Goal: Task Accomplishment & Management: Manage account settings

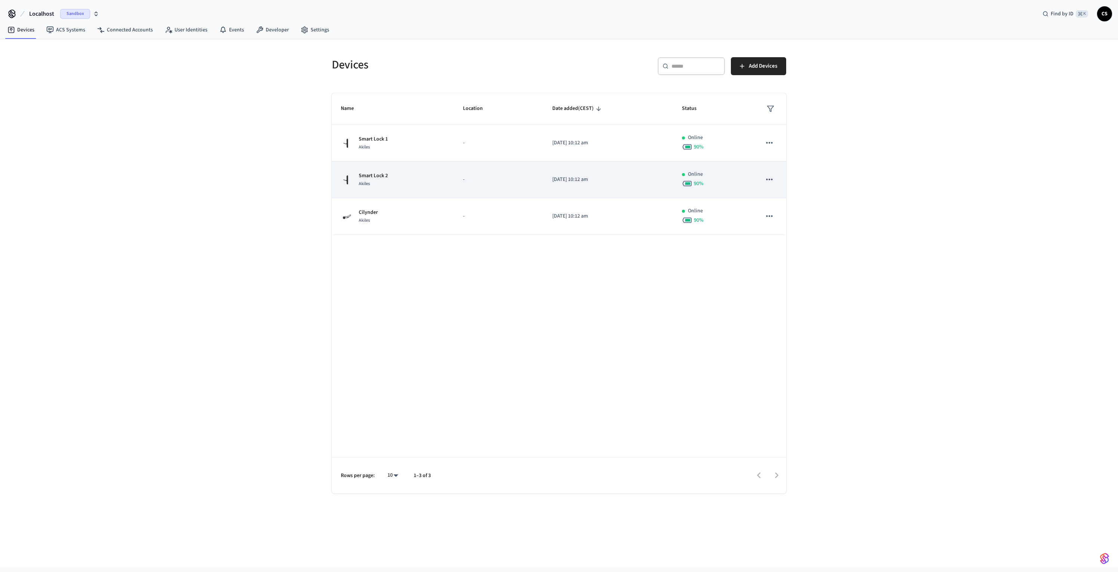
click at [429, 175] on div "Smart Lock 2 Akiles" at bounding box center [393, 180] width 104 height 16
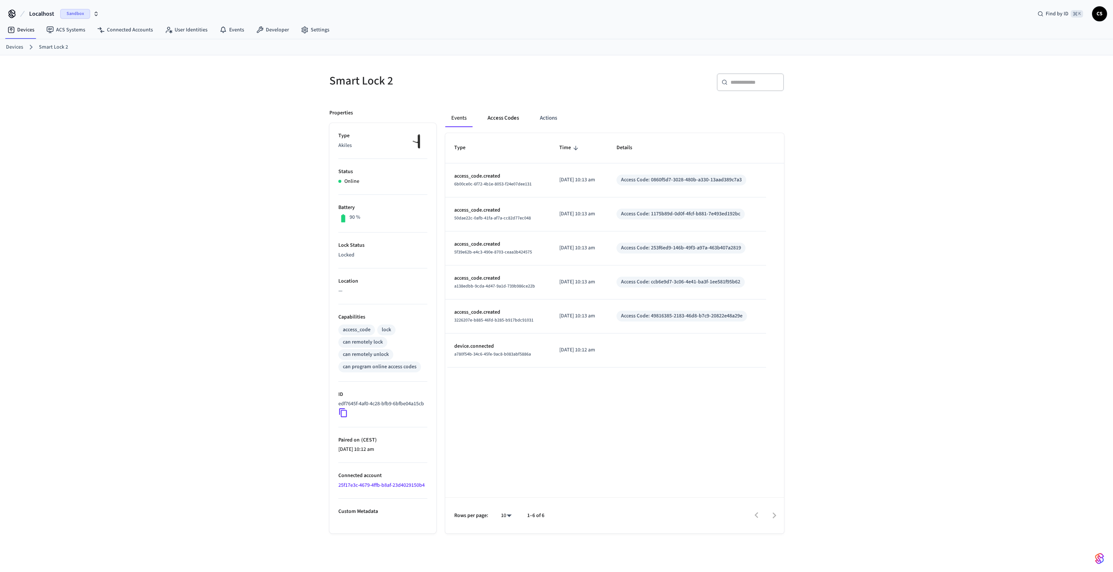
click at [505, 118] on button "Access Codes" at bounding box center [502, 118] width 43 height 18
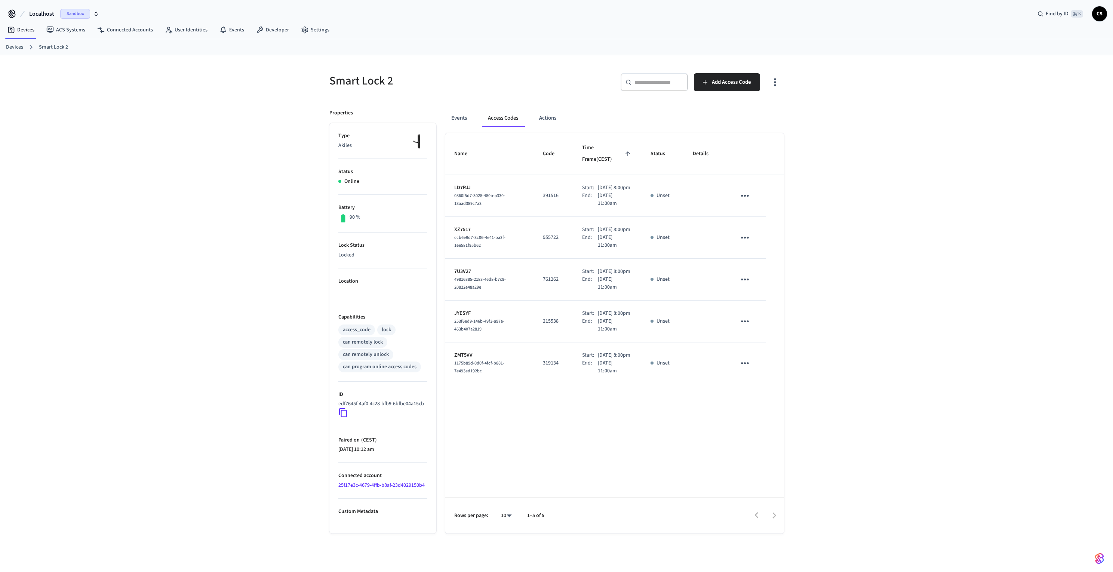
click at [737, 237] on button "sticky table" at bounding box center [745, 238] width 18 height 18
click at [747, 278] on li "Delete" at bounding box center [760, 283] width 36 height 20
click at [746, 192] on icon "sticky table" at bounding box center [745, 196] width 12 height 12
click at [762, 230] on li "Delete" at bounding box center [763, 230] width 36 height 20
click at [811, 230] on div "Smart Lock 2 ​ ​ Add Access Code Properties Type Akiles Status Online Battery 9…" at bounding box center [556, 319] width 1113 height 528
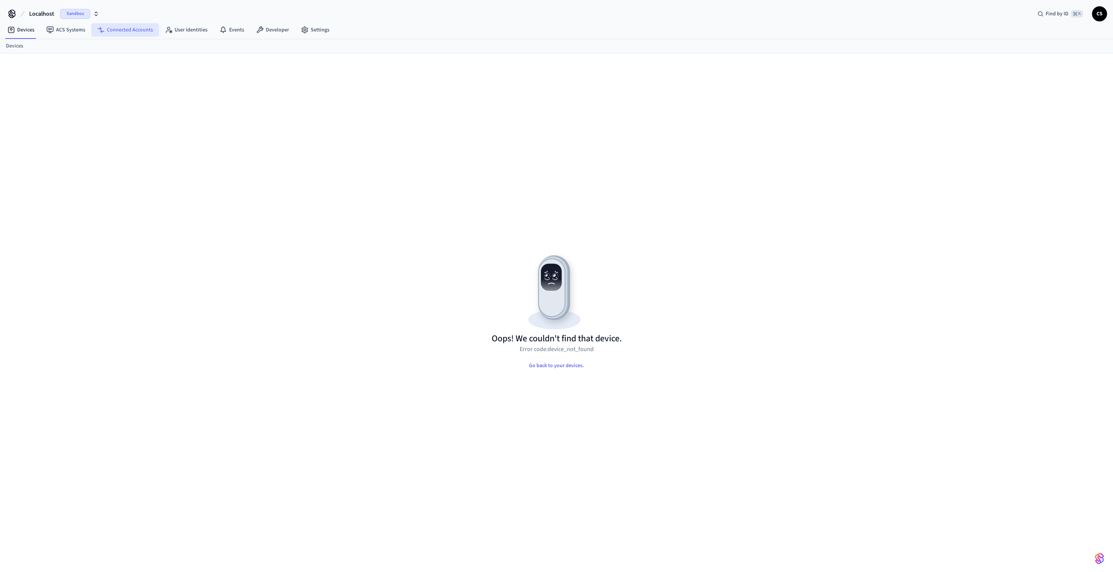
click at [140, 25] on link "Connected Accounts" at bounding box center [125, 29] width 68 height 13
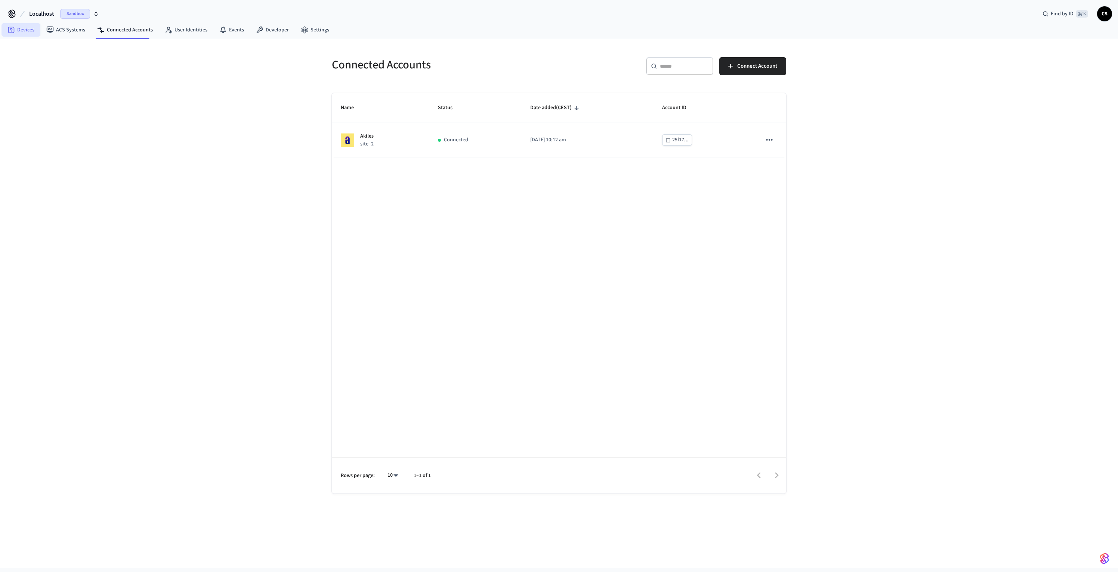
click at [29, 28] on link "Devices" at bounding box center [20, 29] width 39 height 13
click at [542, 172] on div "No Devices yet. Add a Connected Account to view its devices here!" at bounding box center [559, 137] width 454 height 89
click at [126, 28] on link "Connected Accounts" at bounding box center [125, 29] width 68 height 13
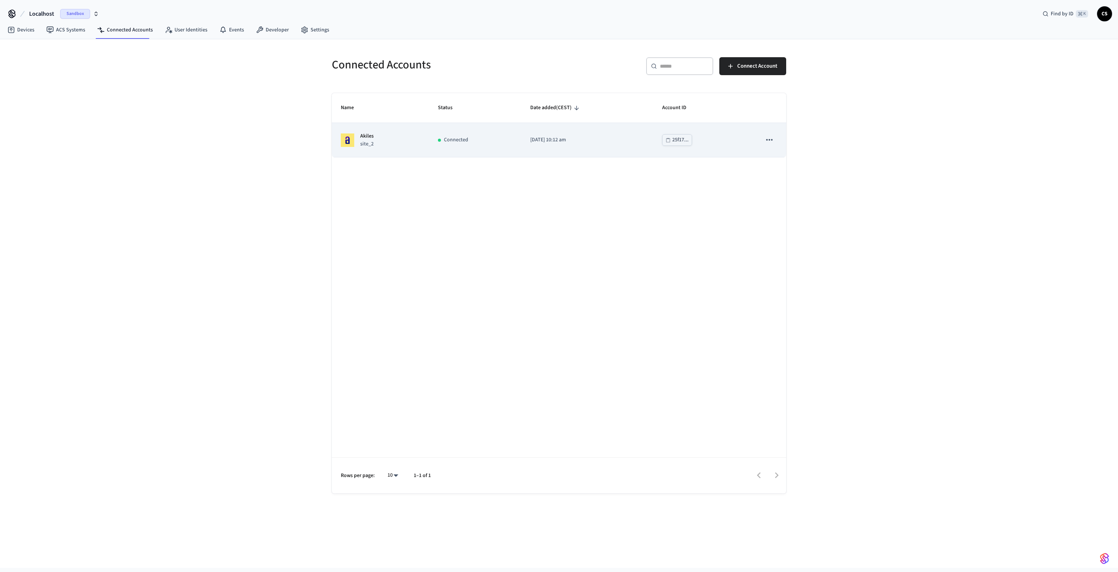
click at [441, 140] on div "sticky table" at bounding box center [439, 140] width 3 height 3
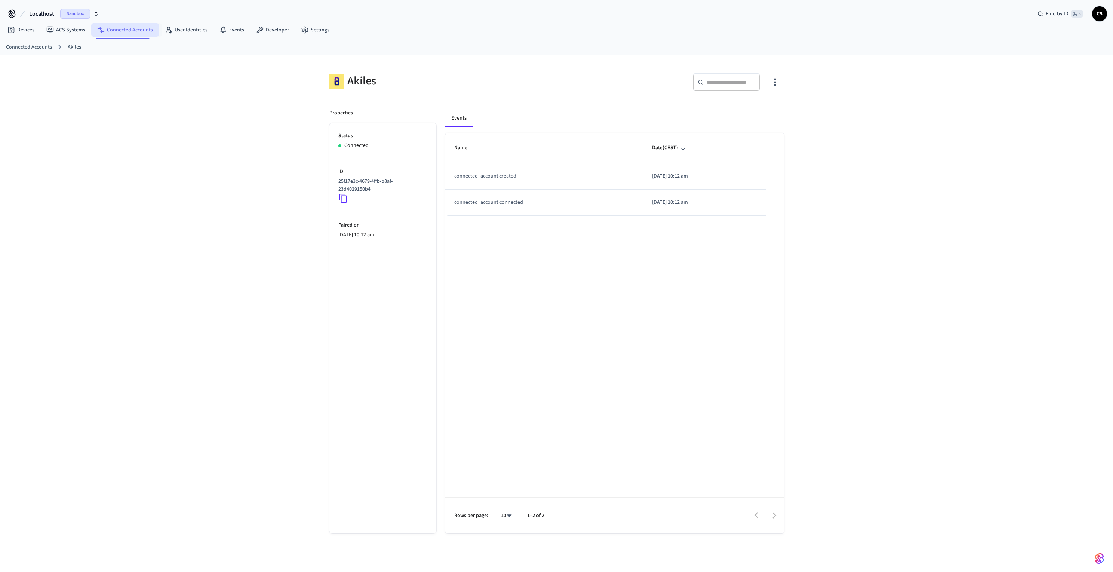
click at [136, 27] on link "Connected Accounts" at bounding box center [125, 29] width 68 height 13
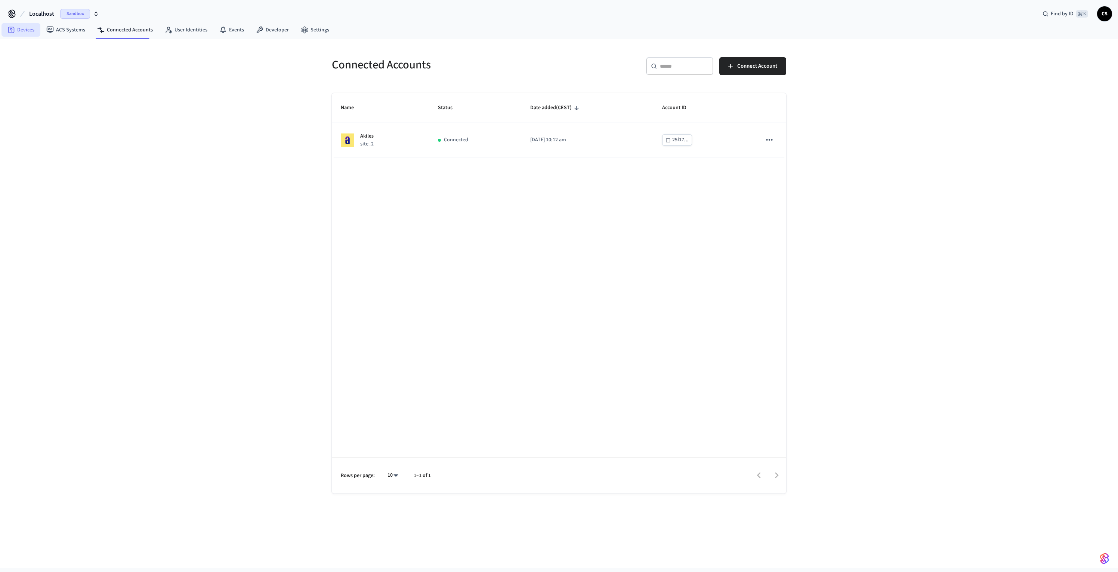
click at [19, 27] on link "Devices" at bounding box center [20, 29] width 39 height 13
click at [128, 29] on link "Connected Accounts" at bounding box center [125, 29] width 68 height 13
click at [286, 142] on div "Connected Accounts ​ ​ Connect Account No Accounts yet. Pair a Third-Party Acco…" at bounding box center [559, 303] width 1118 height 528
click at [21, 31] on link "Devices" at bounding box center [20, 29] width 39 height 13
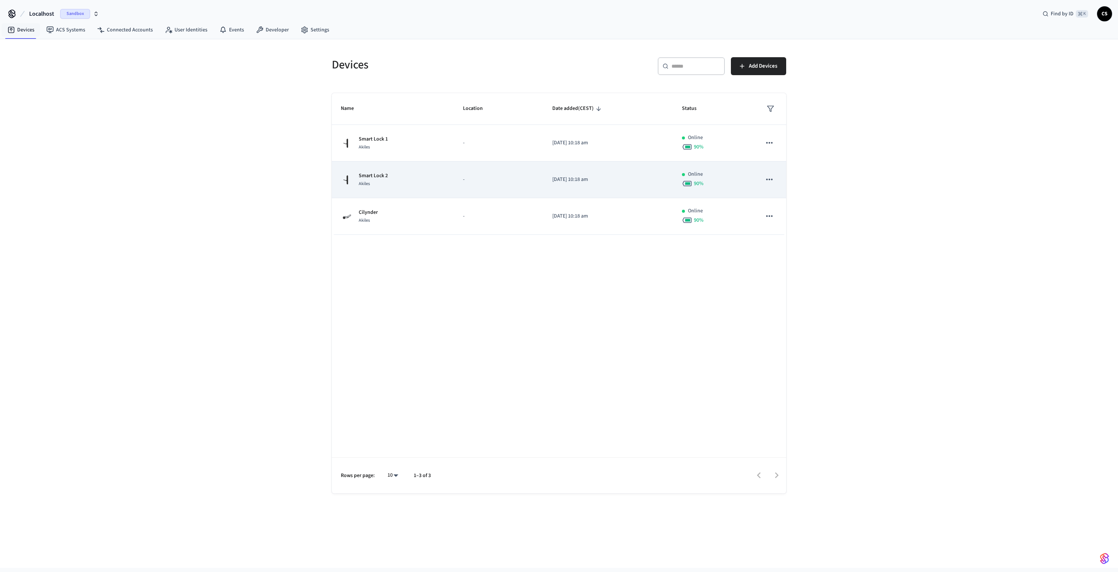
click at [373, 174] on p "Smart Lock 2" at bounding box center [373, 176] width 29 height 8
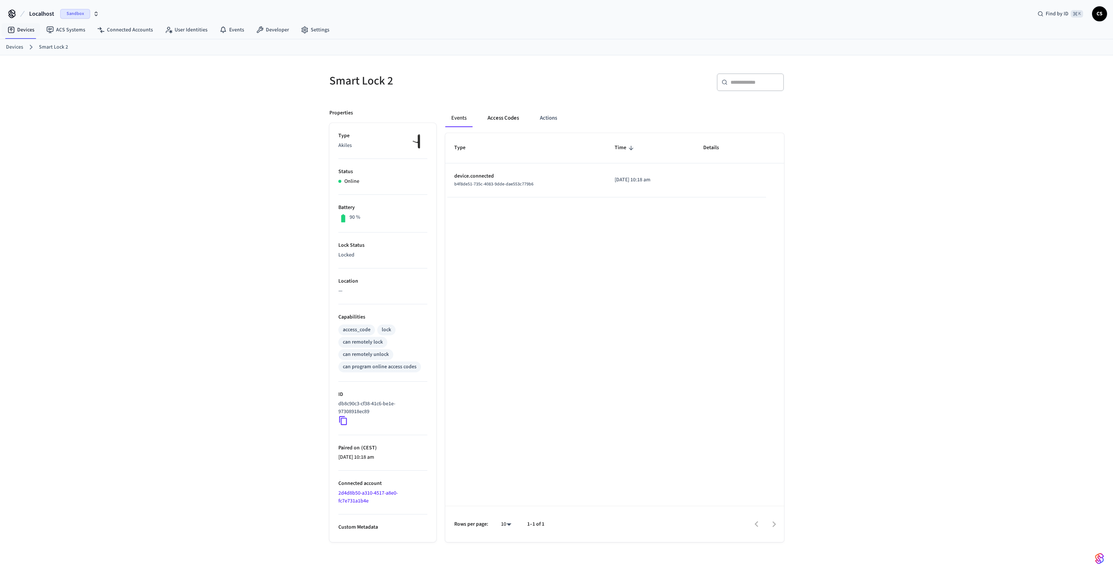
click at [510, 120] on button "Access Codes" at bounding box center [502, 118] width 43 height 18
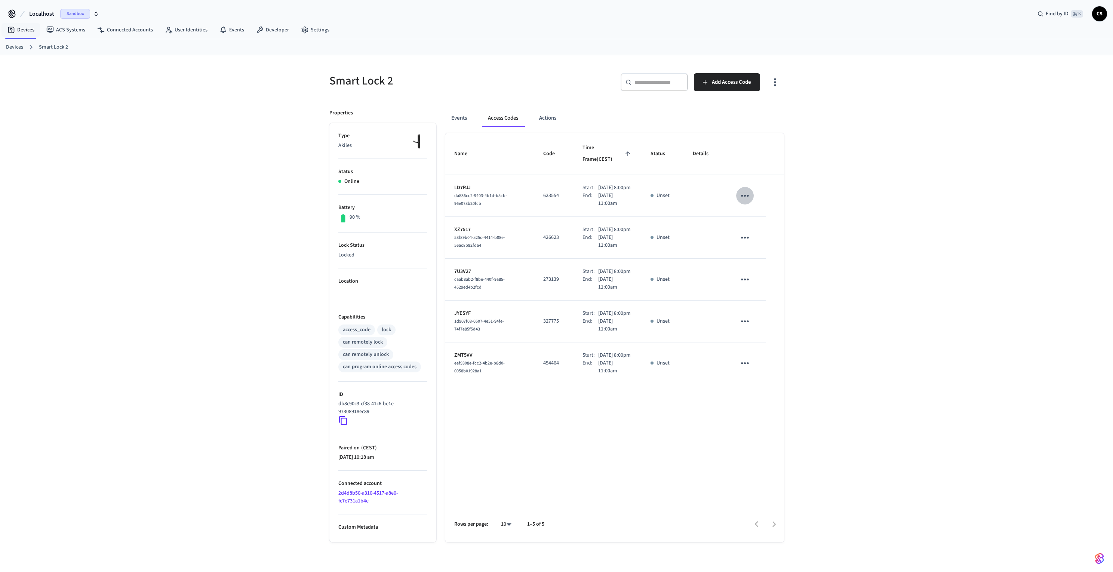
drag, startPoint x: 747, startPoint y: 187, endPoint x: 748, endPoint y: 194, distance: 7.1
click at [747, 195] on icon "sticky table" at bounding box center [745, 196] width 8 height 2
click at [759, 221] on li "Delete" at bounding box center [765, 225] width 36 height 20
click at [748, 234] on icon "sticky table" at bounding box center [745, 238] width 12 height 12
click at [762, 284] on li "Delete" at bounding box center [763, 280] width 36 height 20
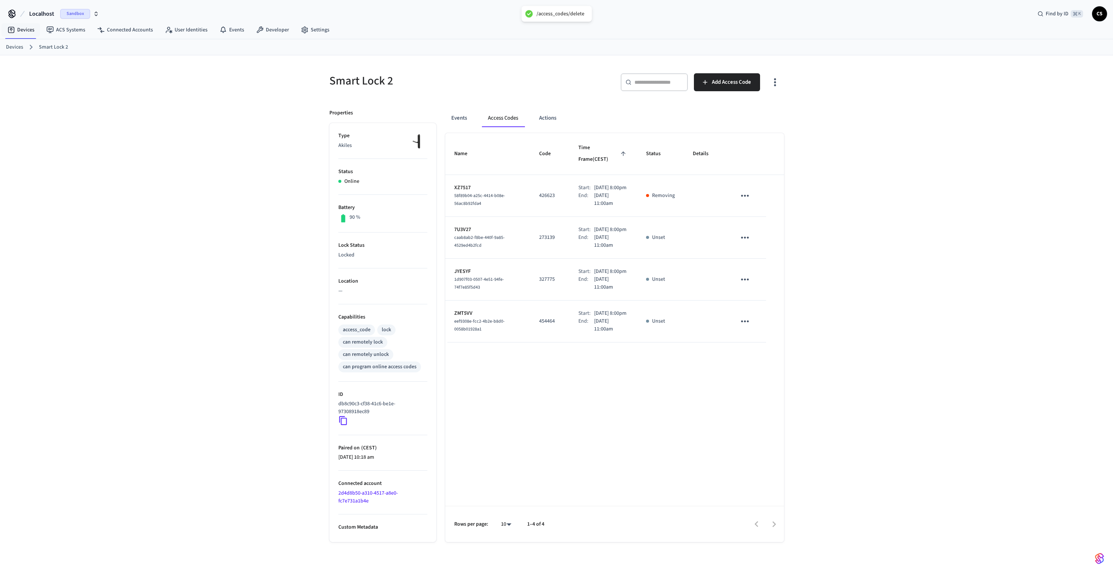
click at [748, 235] on icon "sticky table" at bounding box center [745, 238] width 12 height 12
click at [761, 272] on li "Delete" at bounding box center [763, 280] width 36 height 20
click at [749, 235] on icon "sticky table" at bounding box center [745, 238] width 12 height 12
click at [757, 283] on li "Delete" at bounding box center [763, 280] width 36 height 20
click at [746, 237] on icon "sticky table" at bounding box center [745, 238] width 12 height 12
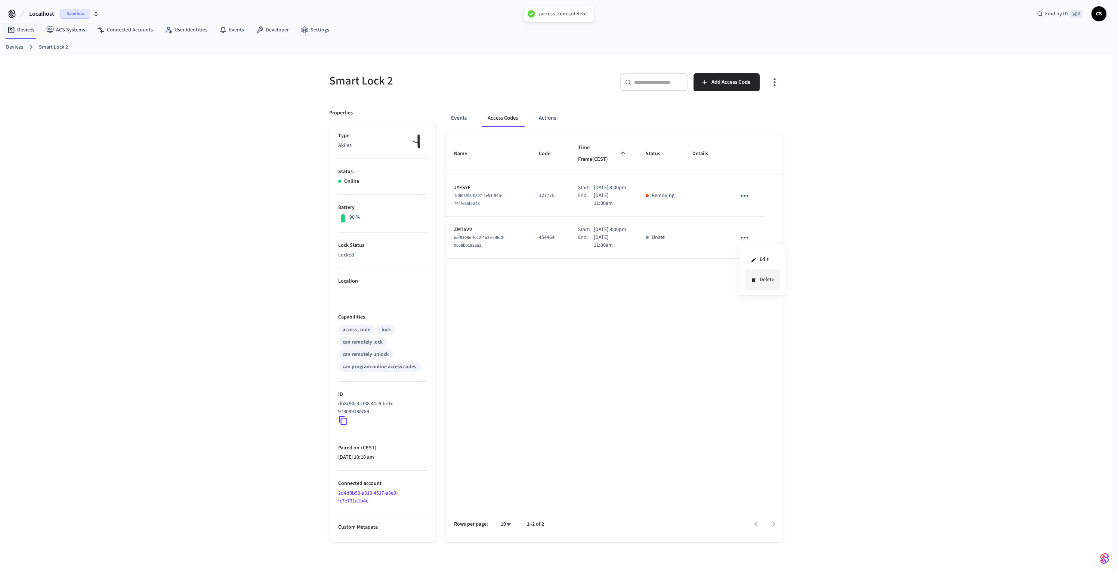
click at [758, 275] on li "Delete" at bounding box center [763, 280] width 36 height 20
click at [250, 205] on div "Smart Lock 2 ​ ​ Add Access Code Properties Type Akiles Status Online Battery 9…" at bounding box center [556, 319] width 1113 height 528
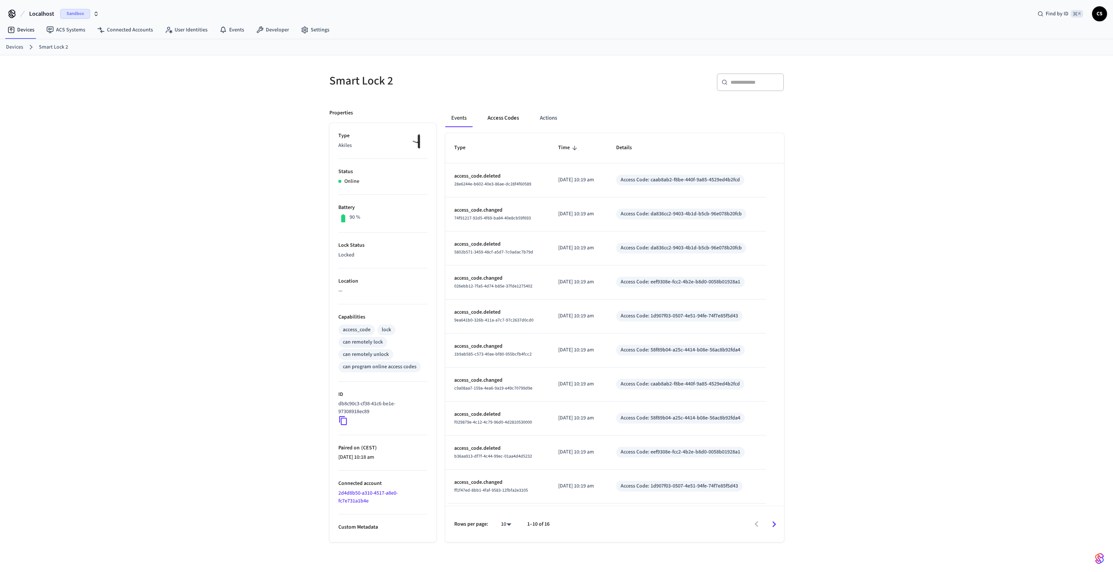
click at [512, 117] on button "Access Codes" at bounding box center [502, 118] width 43 height 18
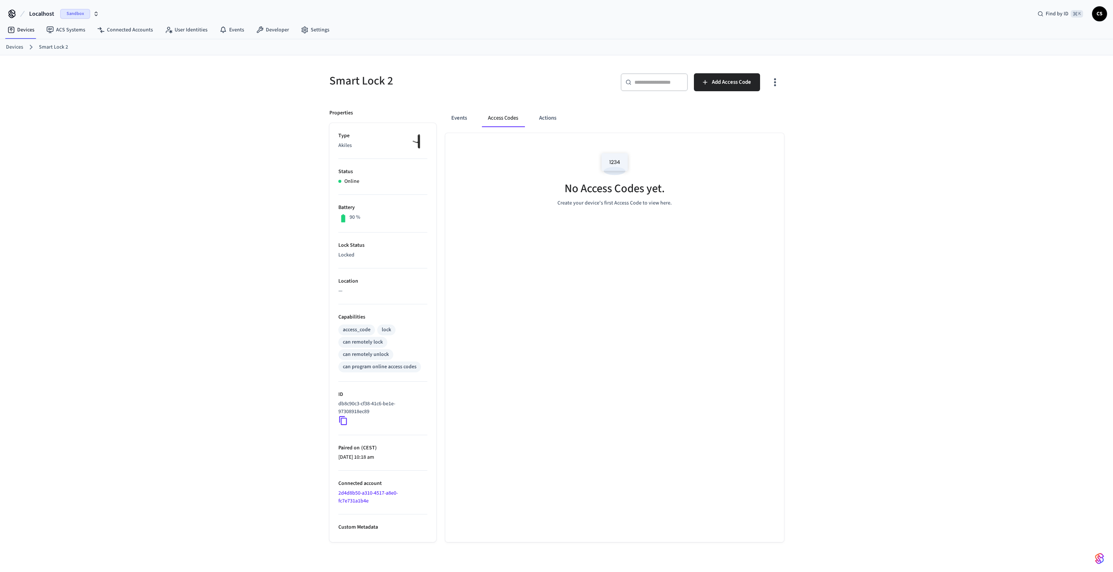
click at [154, 176] on div "Smart Lock 2 ​ ​ Add Access Code Properties Type Akiles Status Online Battery 9…" at bounding box center [556, 319] width 1113 height 528
click at [39, 18] on button "Localhost Sandbox" at bounding box center [64, 14] width 74 height 16
click at [29, 96] on div "Production Production" at bounding box center [60, 91] width 108 height 14
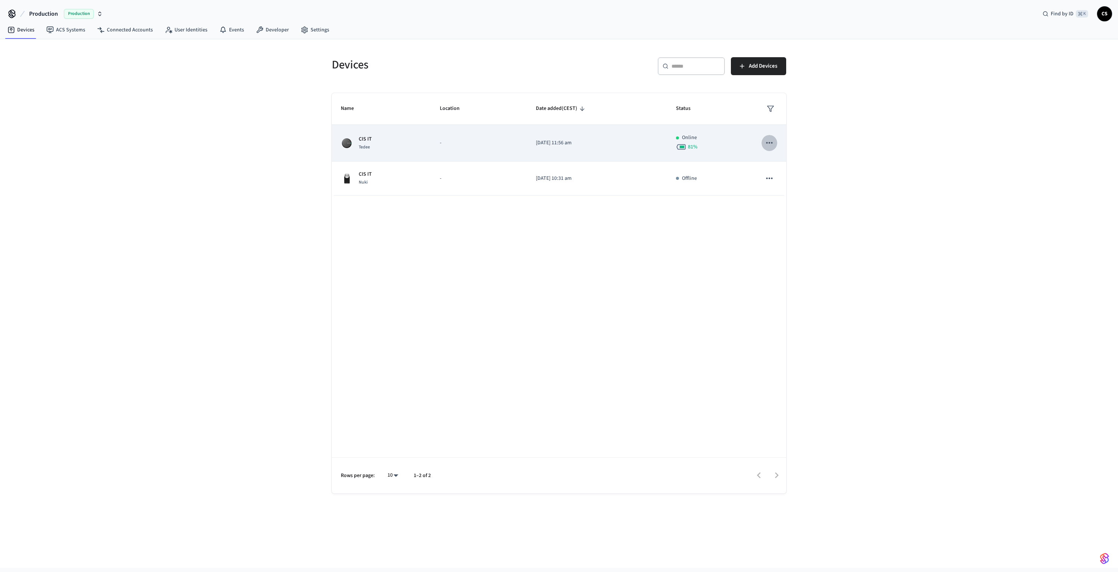
click at [769, 142] on icon "sticky table" at bounding box center [770, 143] width 10 height 10
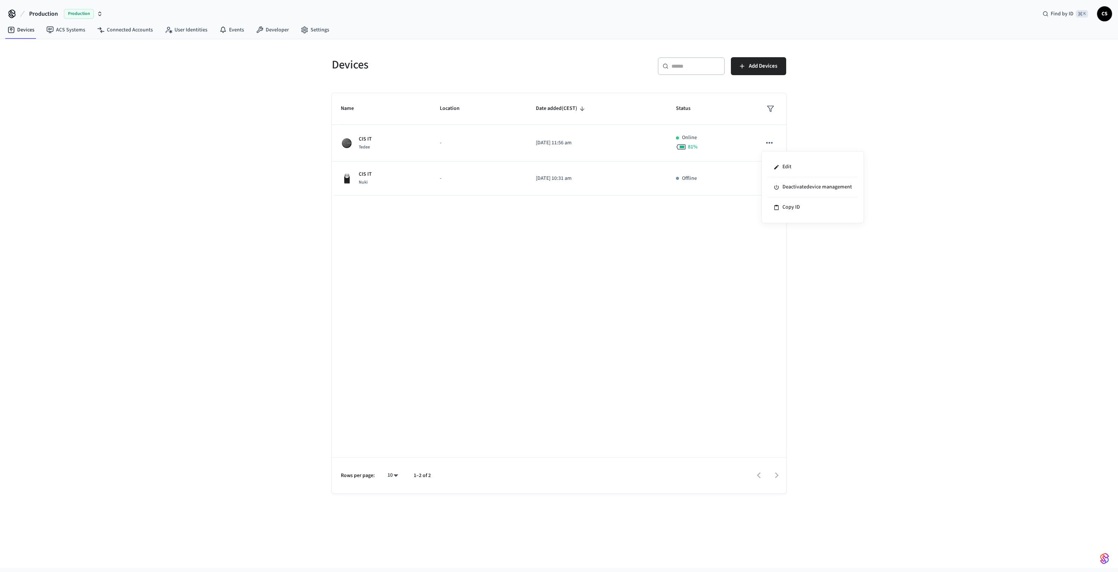
click at [645, 226] on div at bounding box center [559, 286] width 1118 height 572
click at [127, 25] on link "Connected Accounts" at bounding box center [125, 29] width 68 height 13
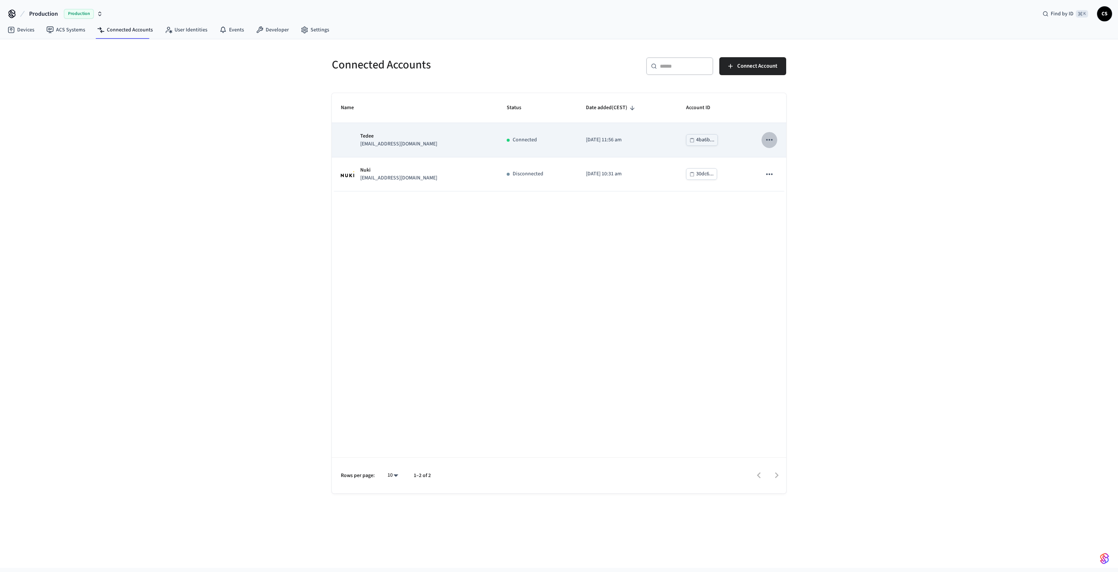
click at [768, 139] on icon "sticky table" at bounding box center [770, 140] width 10 height 10
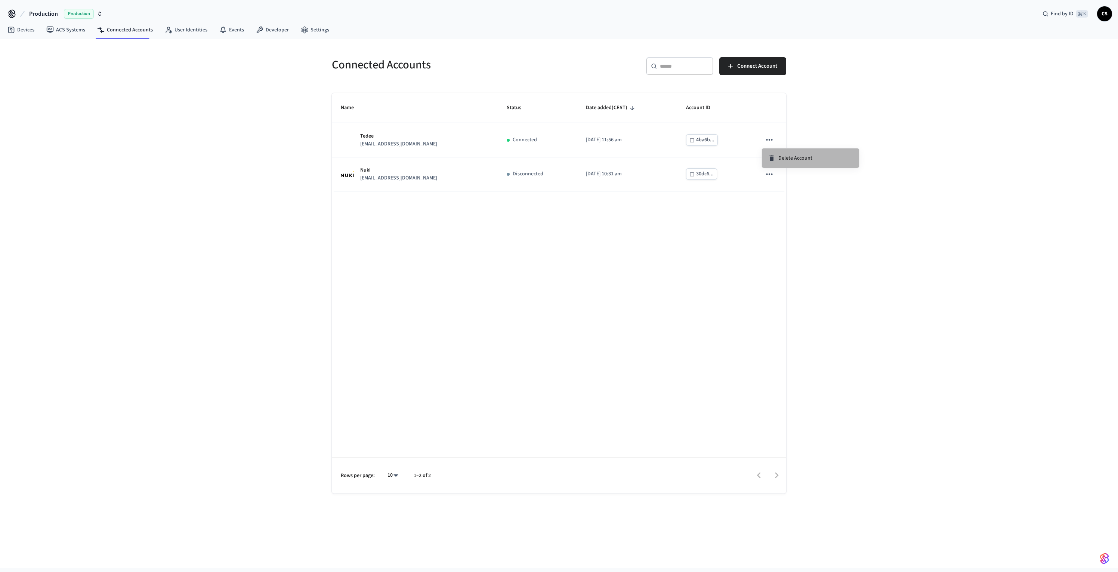
click at [796, 161] on span "Delete Account" at bounding box center [795, 157] width 34 height 7
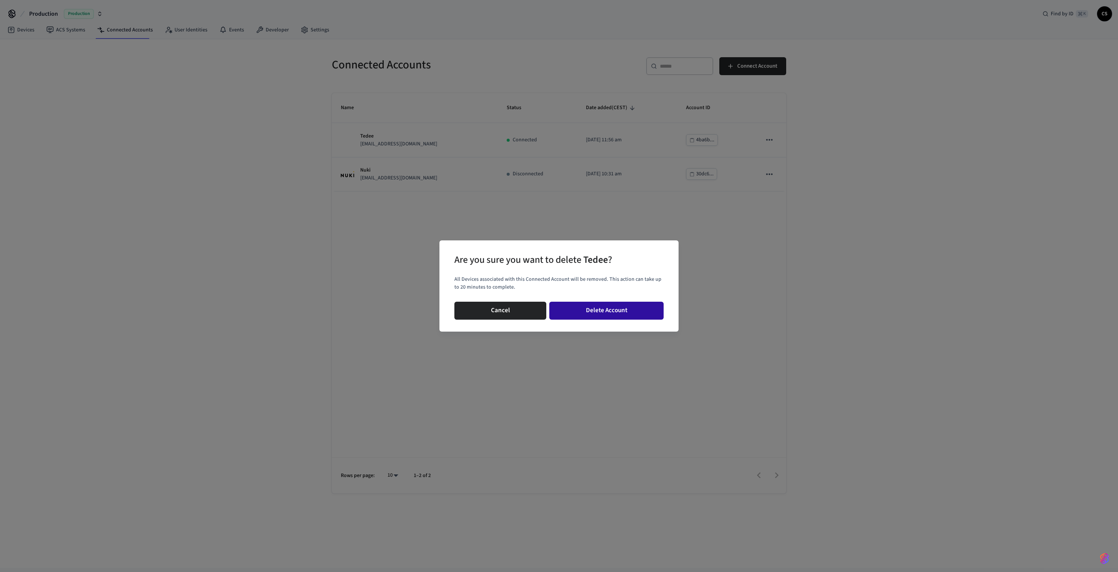
click at [604, 309] on button "Delete Account" at bounding box center [606, 311] width 114 height 18
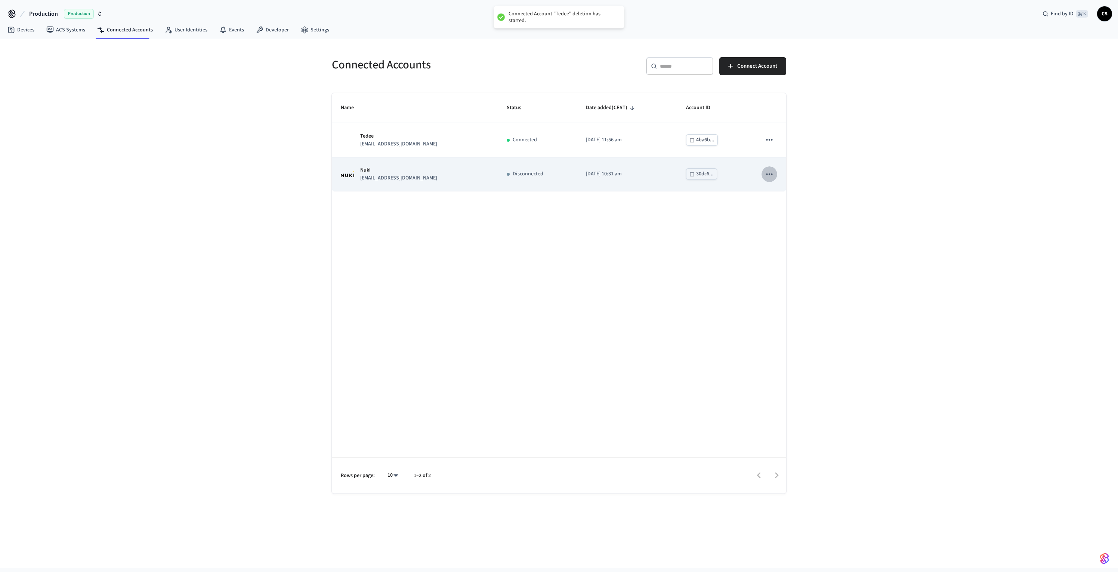
click at [772, 169] on icon "sticky table" at bounding box center [770, 174] width 10 height 10
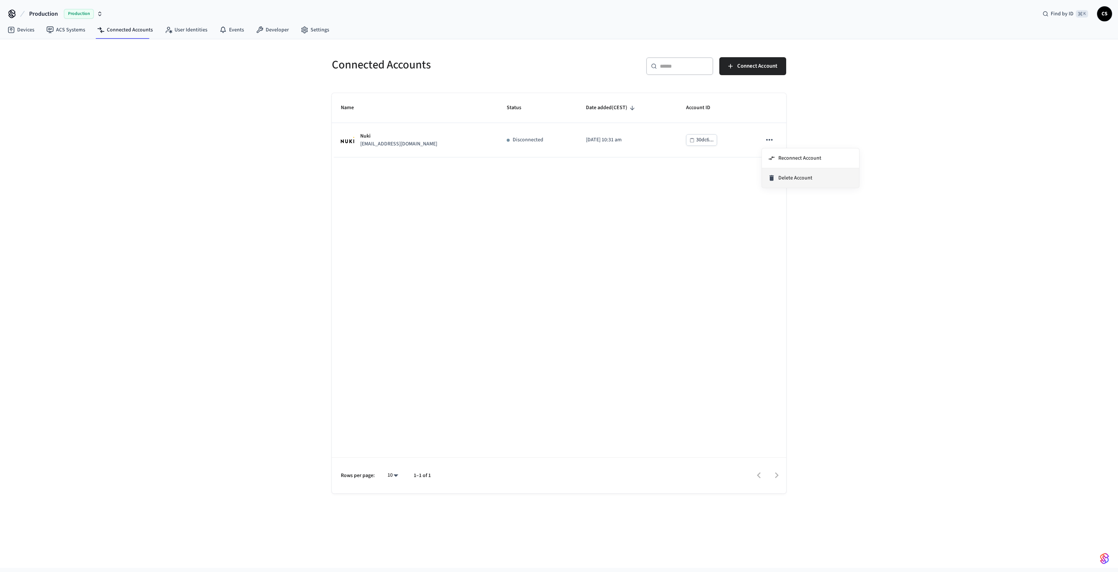
click at [790, 182] on li "Delete Account" at bounding box center [810, 177] width 97 height 19
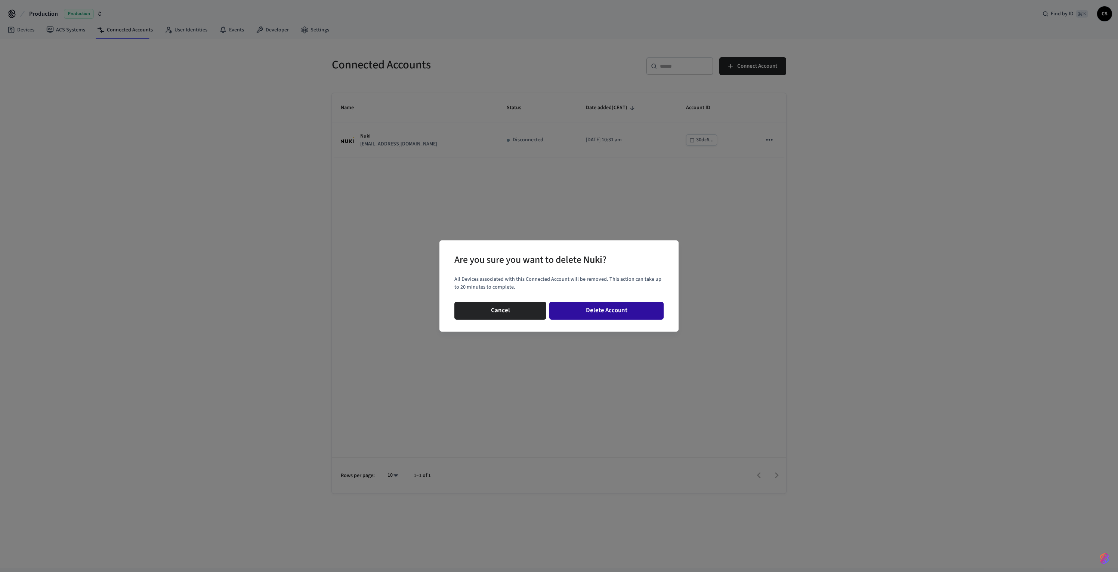
click at [601, 313] on button "Delete Account" at bounding box center [606, 311] width 114 height 18
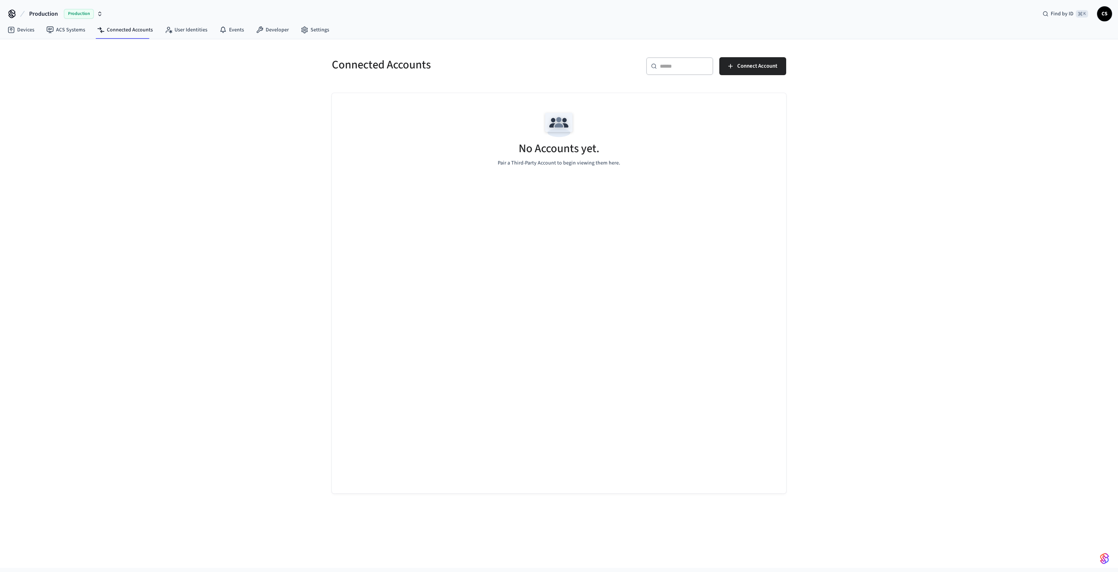
click at [293, 157] on div "Connected Accounts ​ ​ Connect Account No Accounts yet. Pair a Third-Party Acco…" at bounding box center [559, 303] width 1118 height 528
click at [257, 176] on div "Connected Accounts ​ ​ Connect Account No Accounts yet. Pair a Third-Party Acco…" at bounding box center [559, 303] width 1118 height 528
click at [133, 29] on link "Connected Accounts" at bounding box center [125, 29] width 68 height 13
click at [44, 13] on span "Localhost" at bounding box center [41, 13] width 25 height 9
click at [22, 90] on span "Production" at bounding box center [21, 90] width 25 height 7
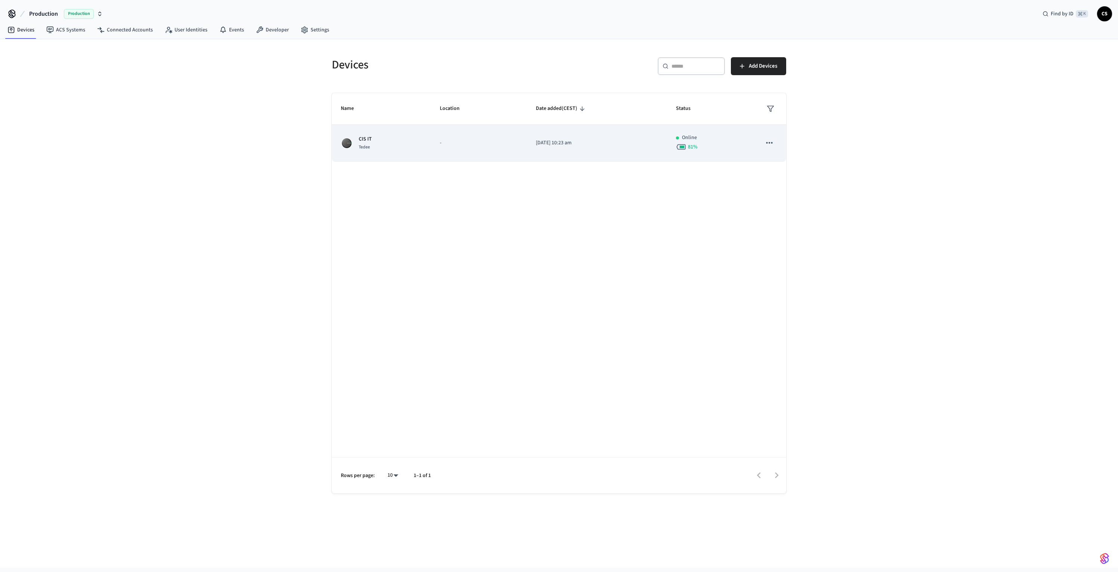
click at [381, 138] on div "CIS IT Tedee" at bounding box center [381, 143] width 81 height 16
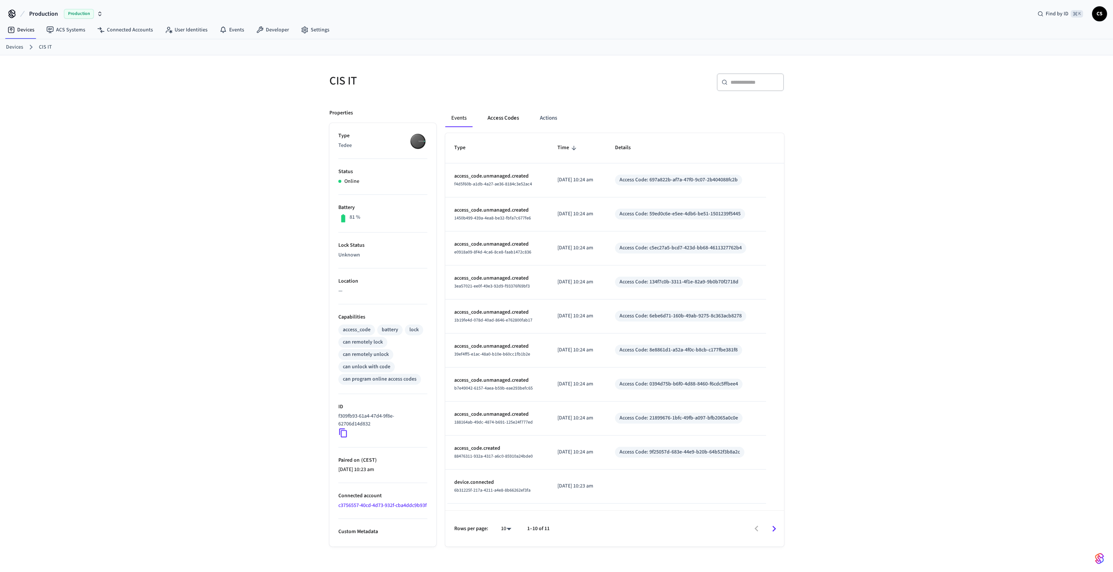
click at [505, 120] on button "Access Codes" at bounding box center [502, 118] width 43 height 18
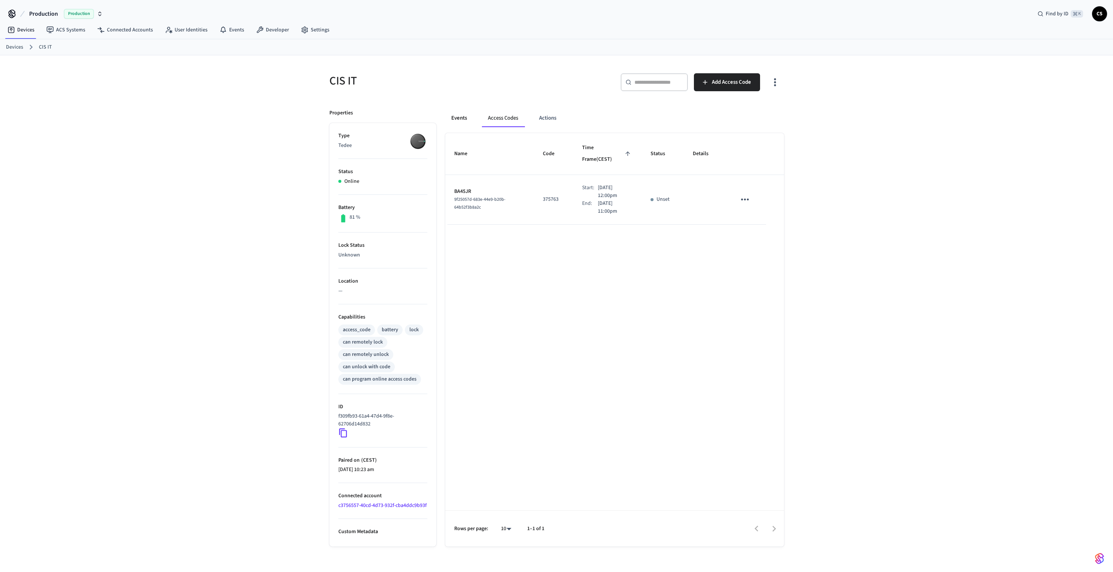
click at [454, 117] on button "Events" at bounding box center [459, 118] width 28 height 18
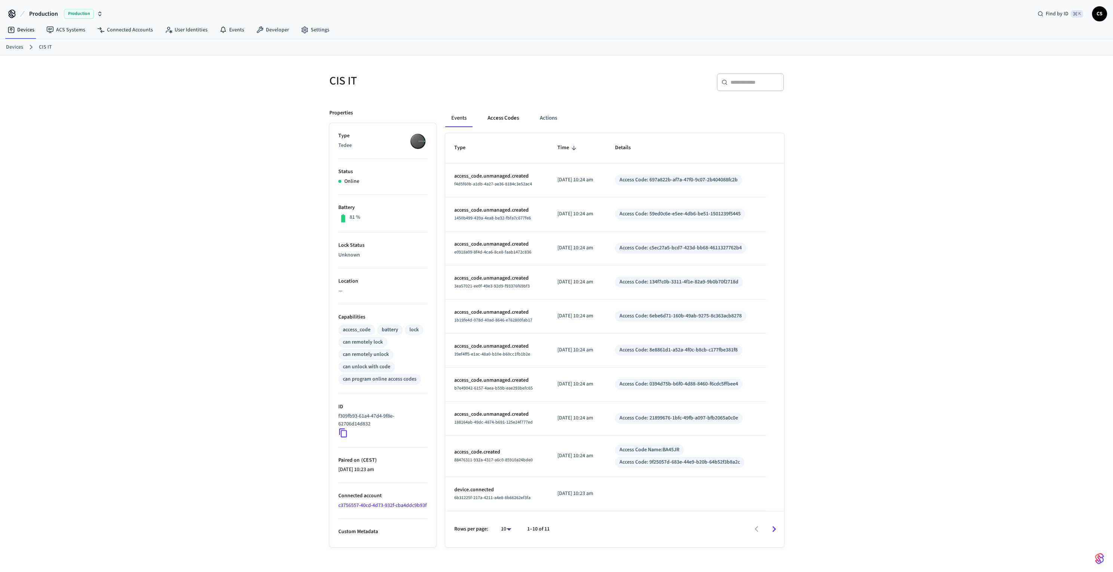
click at [509, 120] on button "Access Codes" at bounding box center [502, 118] width 43 height 18
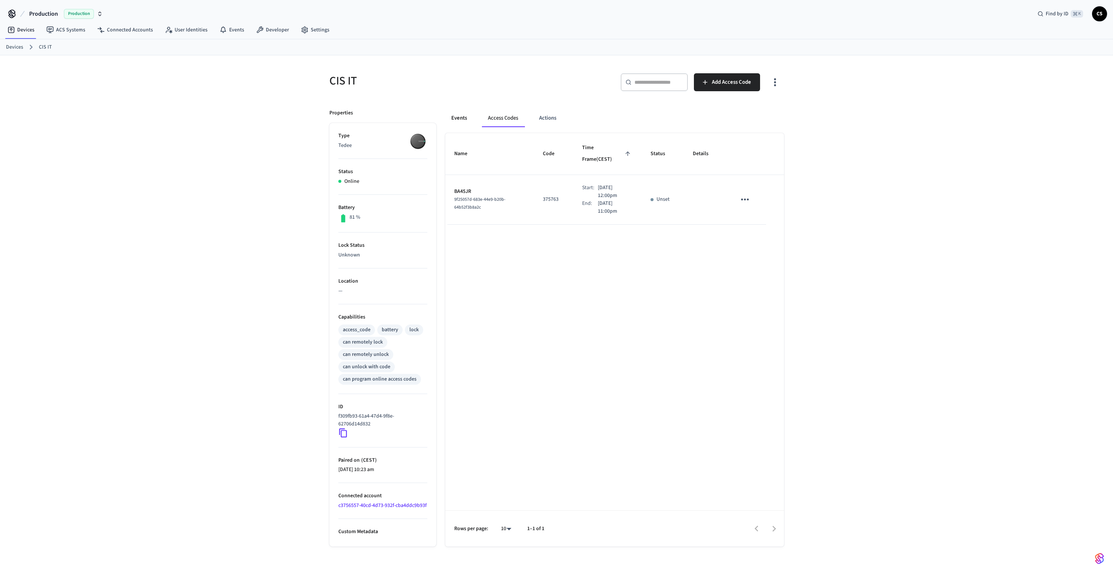
click at [460, 119] on button "Events" at bounding box center [459, 118] width 28 height 18
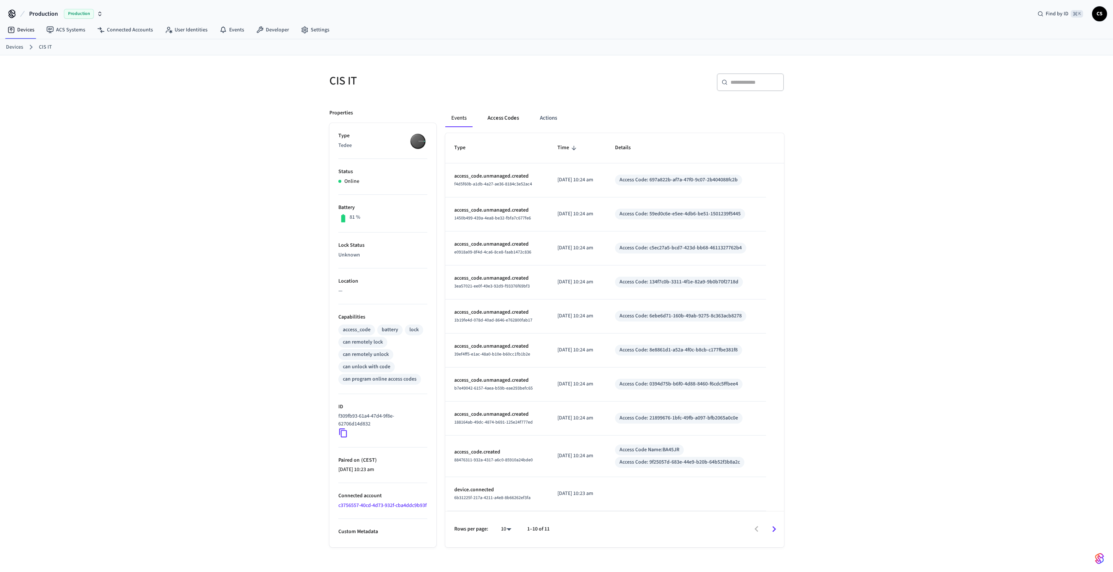
click at [506, 119] on button "Access Codes" at bounding box center [502, 118] width 43 height 18
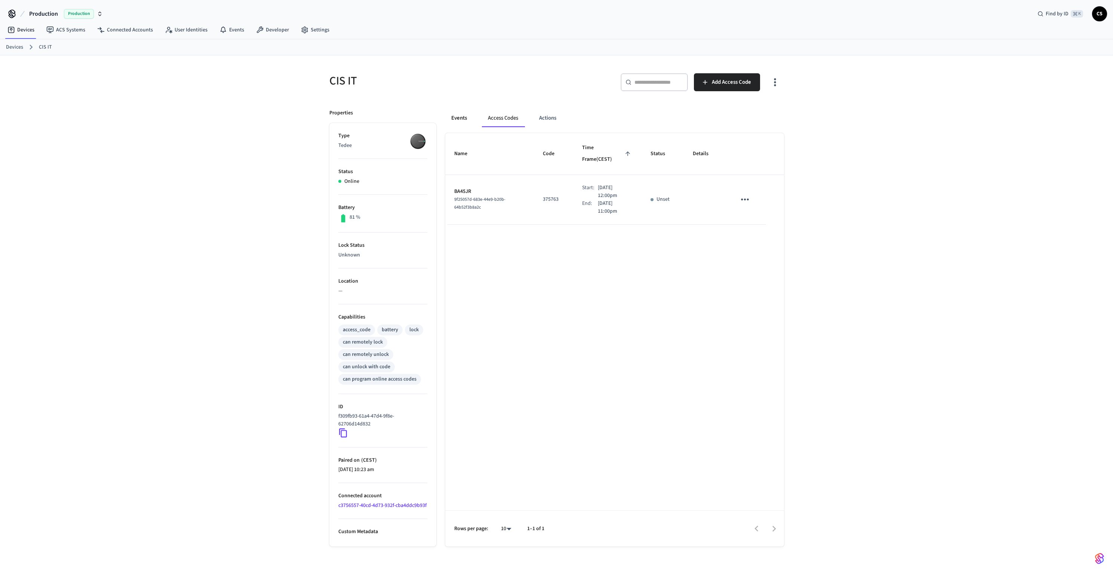
click at [454, 126] on button "Events" at bounding box center [459, 118] width 28 height 18
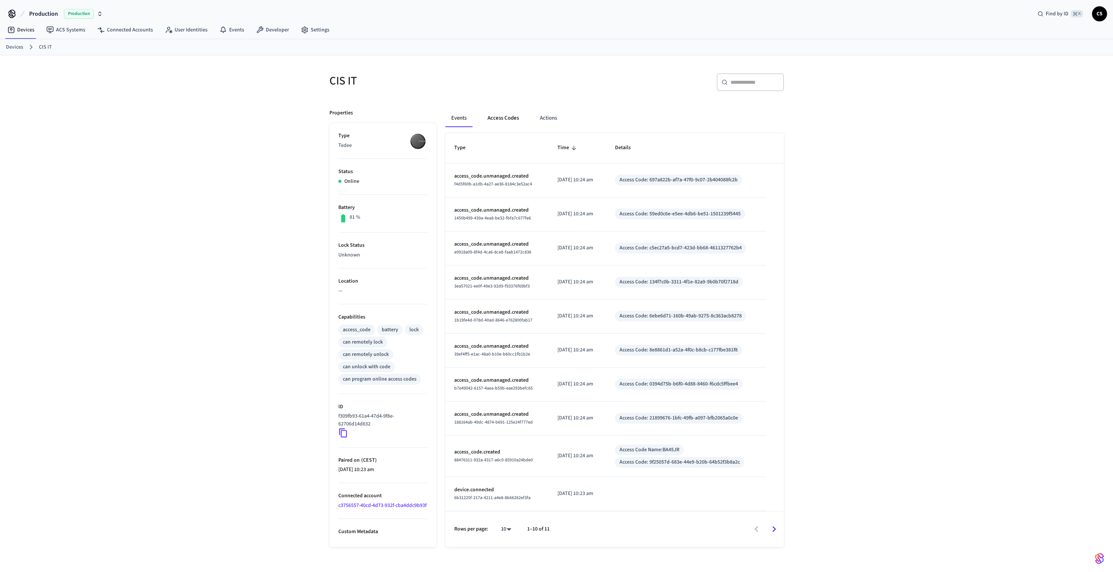
click at [490, 122] on button "Access Codes" at bounding box center [502, 118] width 43 height 18
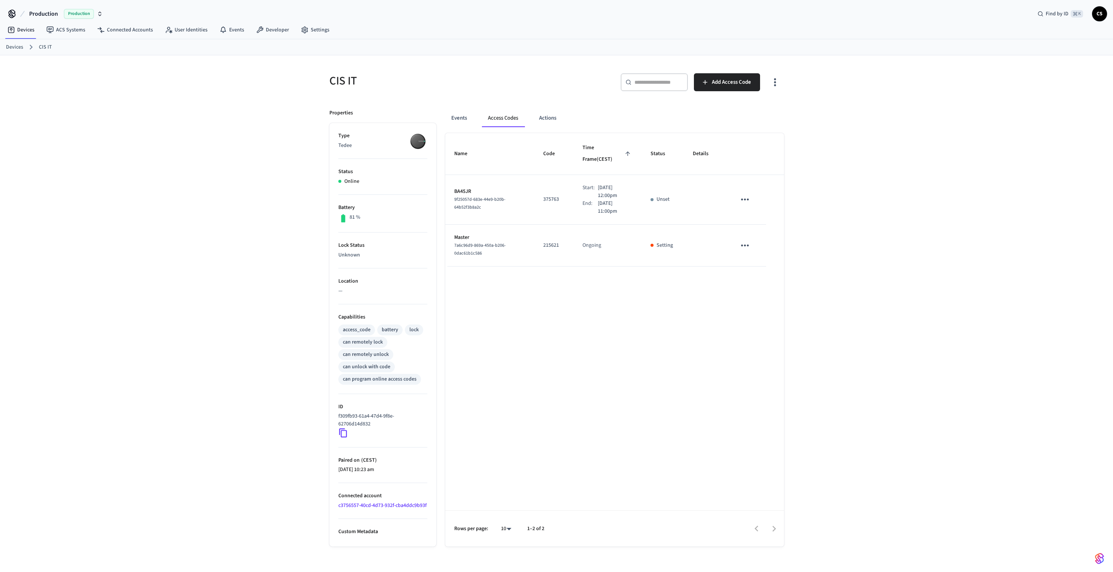
click at [234, 203] on div "CIS IT ​ ​ Add Access Code Properties Type Tedee Status Online Battery 81 % Loc…" at bounding box center [556, 319] width 1113 height 528
click at [643, 277] on div "Name Code Time Frame (CEST) Status Details BA45JR 9f25057d-683e-44e9-b20b-64b52…" at bounding box center [614, 339] width 339 height 413
click at [155, 238] on div "CIS IT ​ ​ Add Access Code Properties Type Tedee Status Online Battery 81 % Loc…" at bounding box center [556, 319] width 1113 height 528
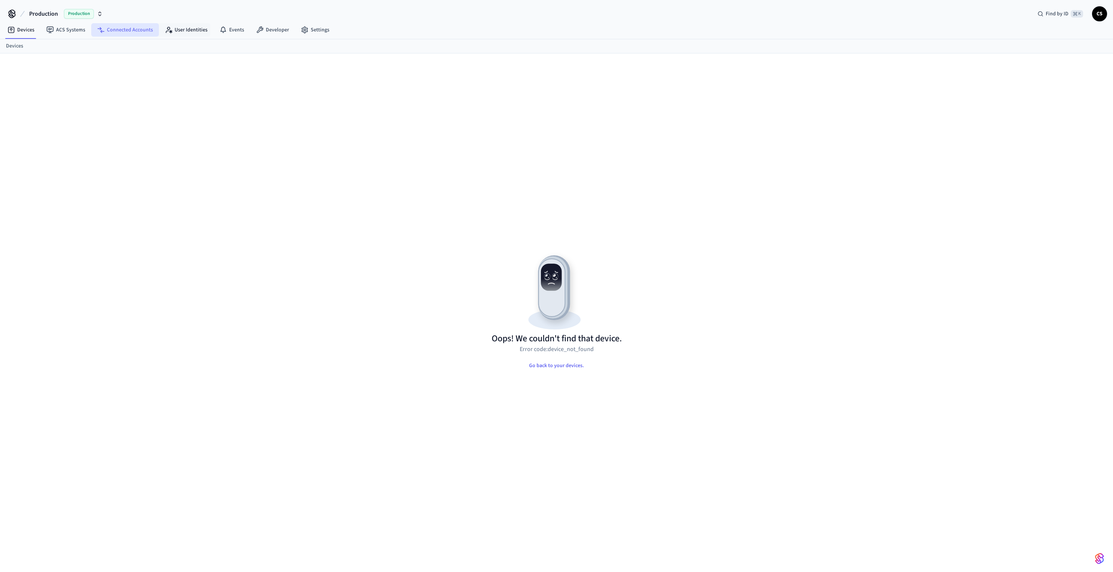
click at [144, 25] on link "Connected Accounts" at bounding box center [125, 29] width 68 height 13
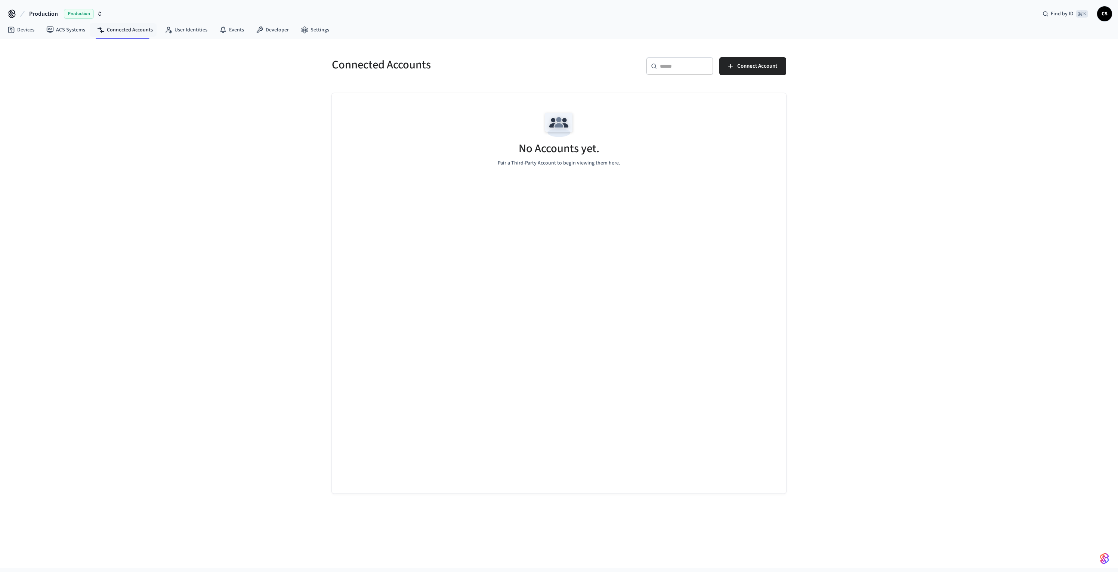
click at [519, 253] on div "No Accounts yet. Pair a Third-Party Account to begin viewing them here." at bounding box center [559, 293] width 454 height 400
click at [339, 176] on div "No Accounts yet. Pair a Third-Party Account to begin viewing them here." at bounding box center [559, 137] width 454 height 89
